Goal: Task Accomplishment & Management: Manage account settings

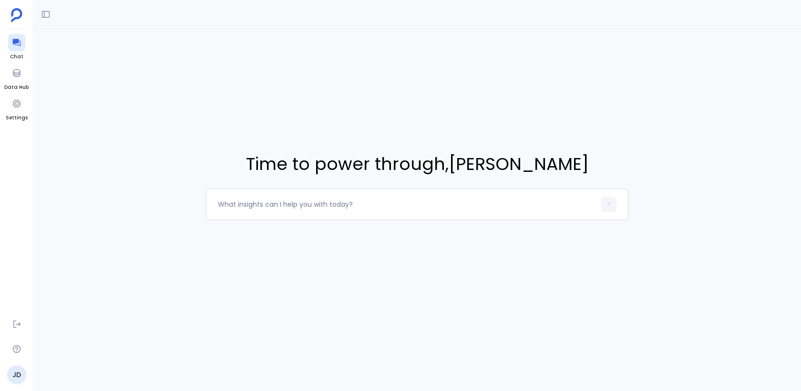
click at [20, 107] on icon at bounding box center [17, 104] width 10 height 10
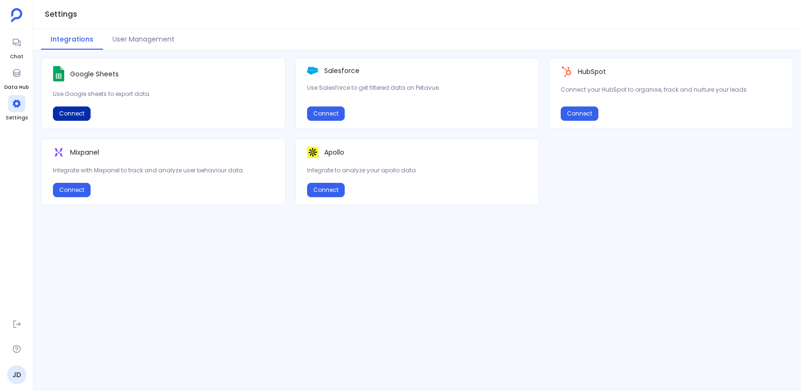
click at [74, 116] on button "Connect" at bounding box center [72, 113] width 38 height 14
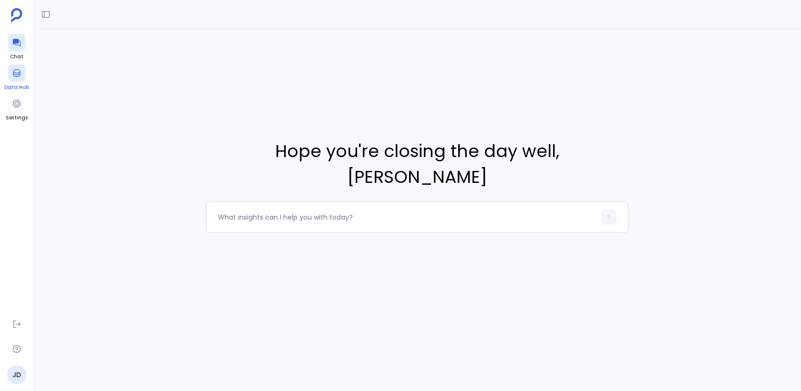
click at [19, 78] on div at bounding box center [16, 72] width 17 height 17
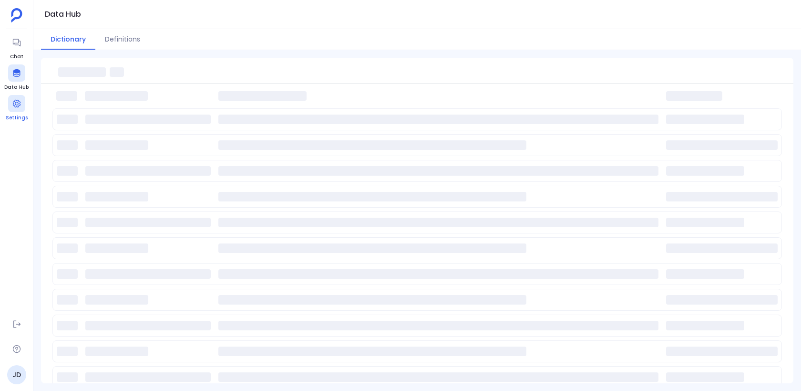
click at [14, 104] on icon at bounding box center [17, 104] width 10 height 10
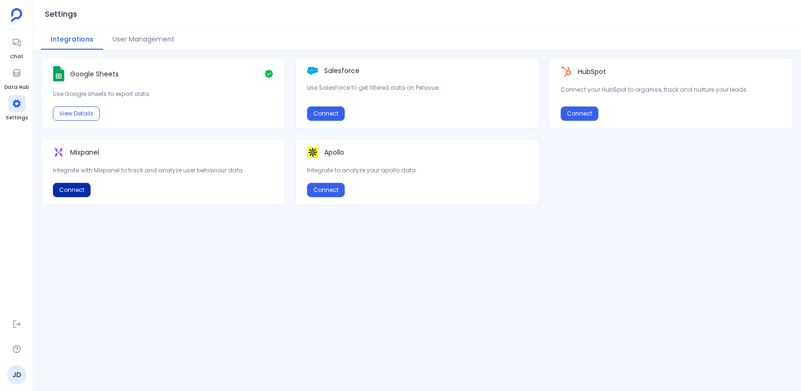
click at [86, 191] on button "Connect" at bounding box center [72, 190] width 38 height 14
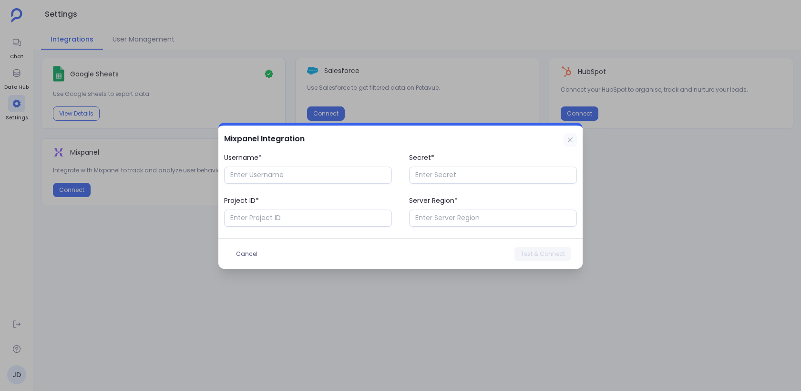
click at [568, 139] on icon at bounding box center [571, 140] width 8 height 8
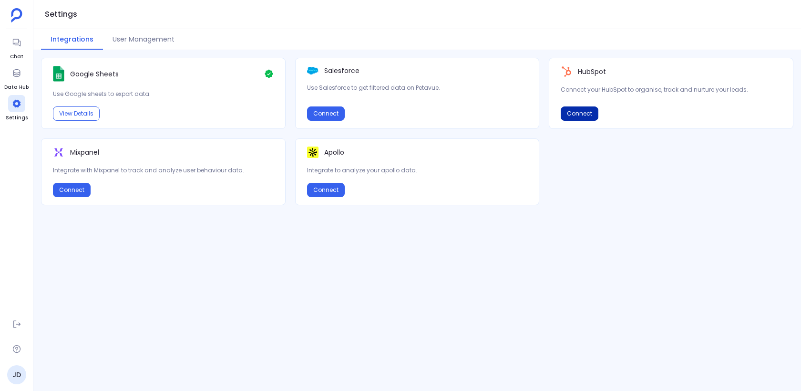
click at [588, 112] on button "Connect" at bounding box center [580, 113] width 38 height 14
click at [124, 33] on button "User Management" at bounding box center [143, 39] width 81 height 21
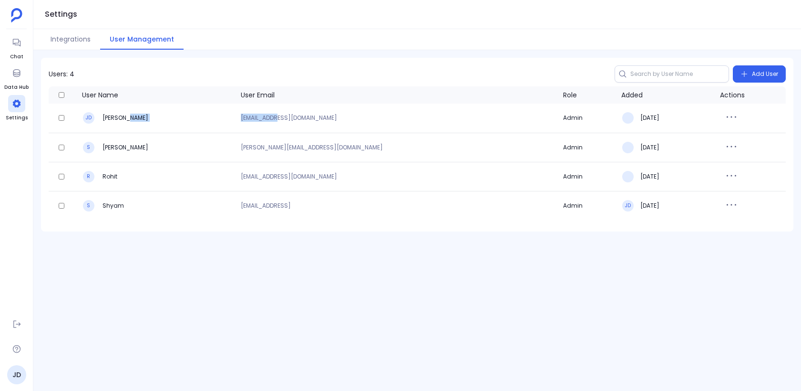
drag, startPoint x: 214, startPoint y: 119, endPoint x: 352, endPoint y: 119, distance: 137.9
click at [312, 119] on tr "JD John Doe support+turingvue@petavue.com Admin 18/03/2024" at bounding box center [417, 118] width 737 height 29
click at [66, 40] on button "Integrations" at bounding box center [70, 39] width 59 height 21
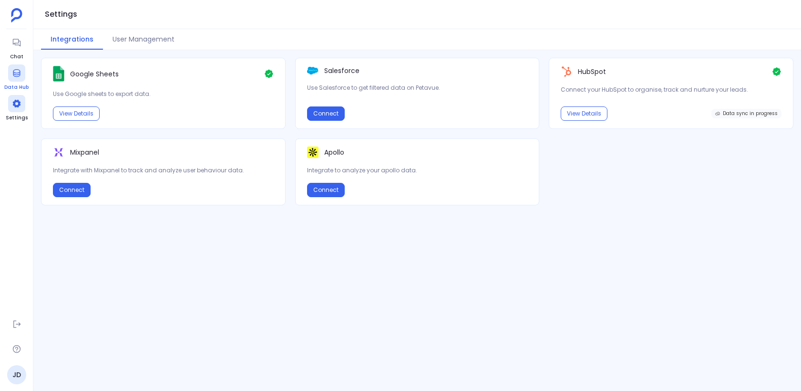
click at [23, 79] on div at bounding box center [16, 72] width 17 height 17
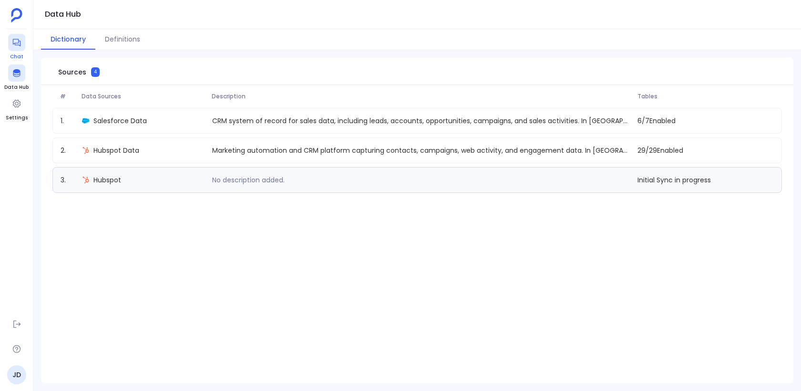
click at [17, 55] on span "Chat" at bounding box center [16, 57] width 17 height 8
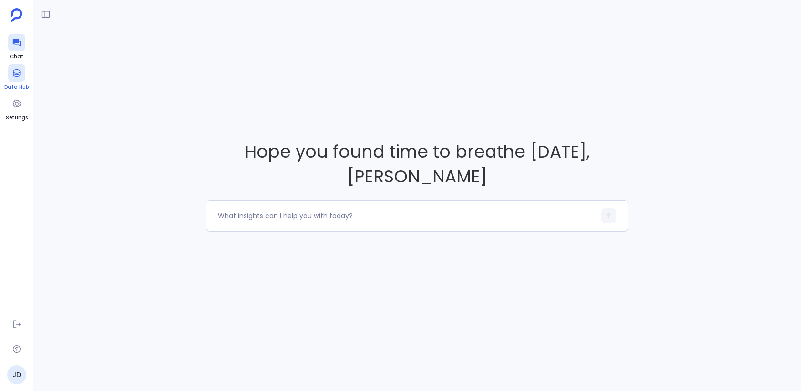
click at [12, 68] on icon at bounding box center [17, 73] width 10 height 10
